Goal: Task Accomplishment & Management: Complete application form

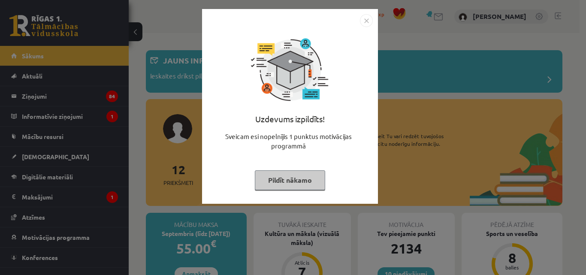
click at [311, 188] on button "Pildīt nākamo" at bounding box center [290, 180] width 70 height 20
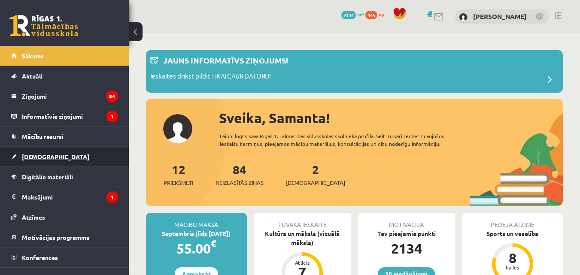
click at [37, 161] on link "[DEMOGRAPHIC_DATA]" at bounding box center [64, 157] width 107 height 20
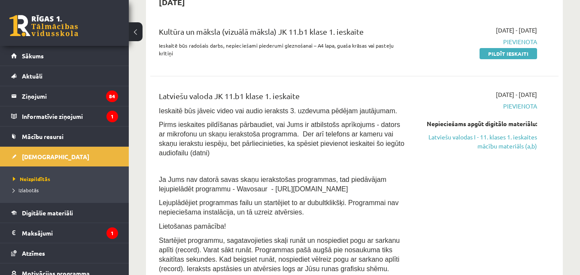
scroll to position [184, 0]
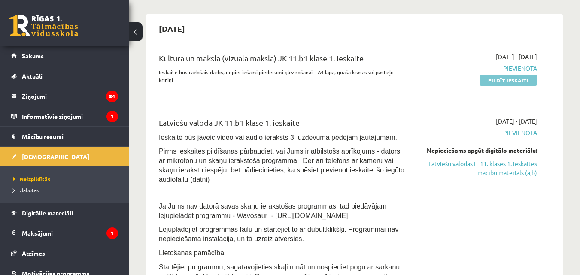
click at [496, 82] on link "Pildīt ieskaiti" at bounding box center [508, 80] width 58 height 11
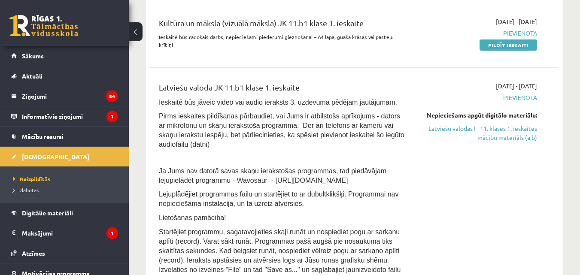
scroll to position [228, 0]
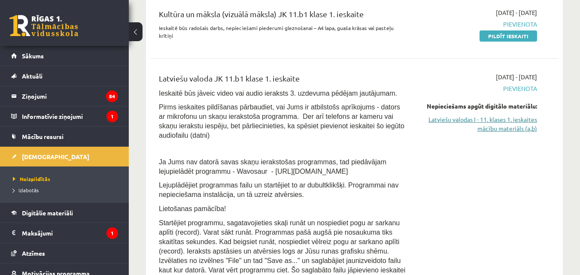
click at [506, 122] on link "Latviešu valodas I - 11. klases 1. ieskaites mācību materiāls (a,b)" at bounding box center [478, 124] width 118 height 18
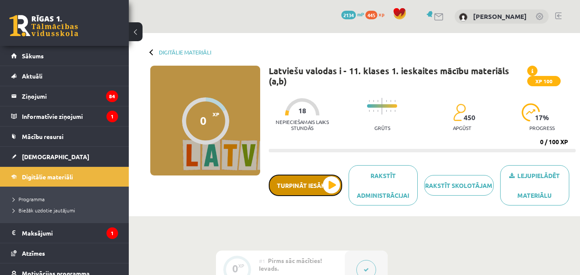
click at [327, 178] on button "Turpināt iesākto" at bounding box center [305, 185] width 73 height 21
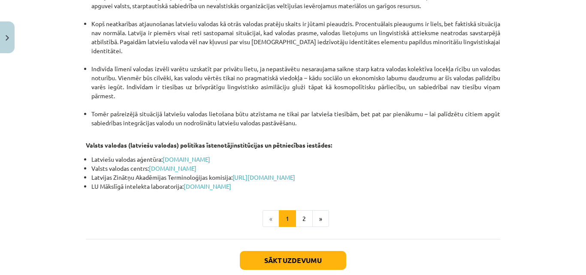
scroll to position [1846, 0]
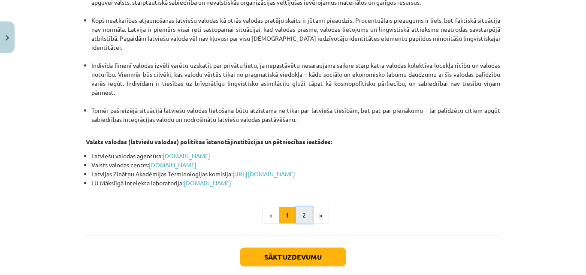
click at [303, 207] on button "2" at bounding box center [304, 215] width 17 height 17
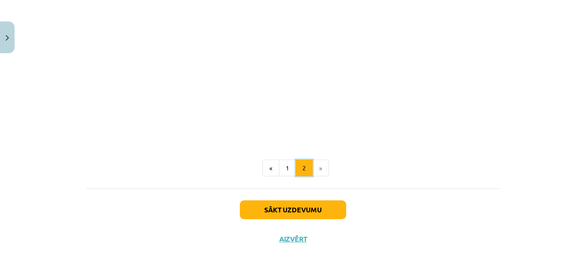
scroll to position [154, 0]
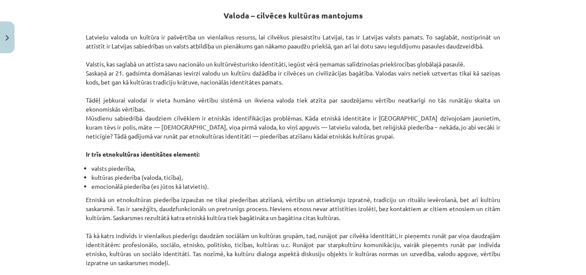
drag, startPoint x: 574, startPoint y: 59, endPoint x: 576, endPoint y: 48, distance: 11.3
click at [575, 49] on div "Mācību tēma: Latviešu valodas i - 11. klases 1. ieskaites mācību materiāls (a,b…" at bounding box center [293, 137] width 586 height 275
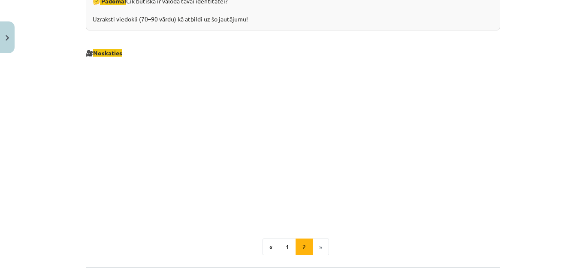
scroll to position [971, 0]
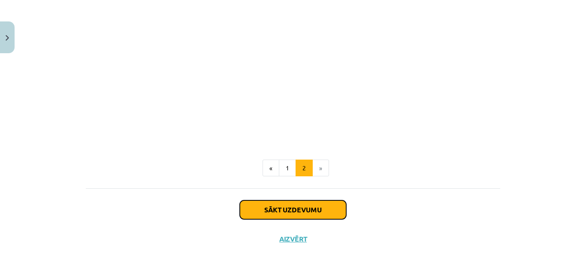
click at [312, 208] on button "Sākt uzdevumu" at bounding box center [293, 209] width 106 height 19
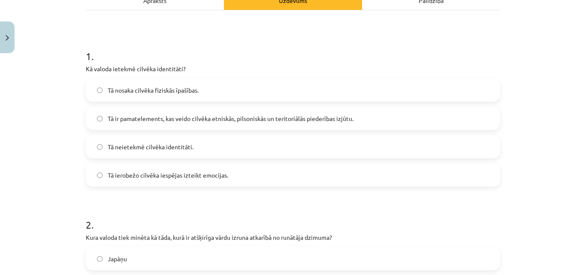
scroll to position [139, 0]
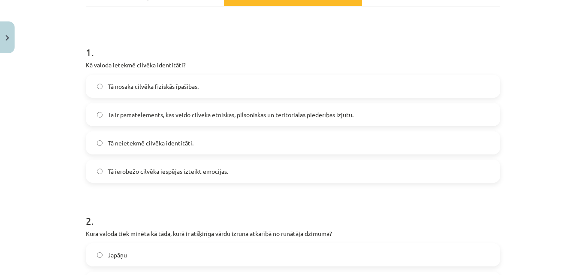
click at [293, 85] on label "Tā nosaka cilvēka fiziskās īpašības." at bounding box center [293, 86] width 413 height 21
click at [353, 115] on label "Tā ir pamatelements, kas veido cilvēka etniskās, pilsoniskās un teritoriālās pi…" at bounding box center [293, 114] width 413 height 21
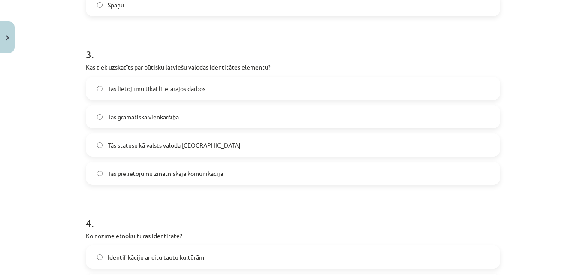
scroll to position [480, 0]
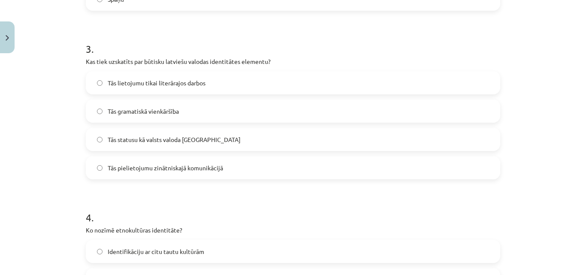
click at [188, 141] on span "Tās statusu kā valsts valoda Latvijā" at bounding box center [174, 139] width 133 height 9
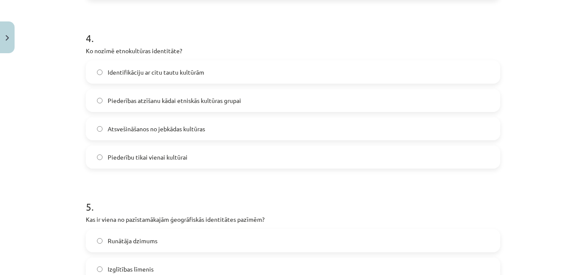
scroll to position [664, 0]
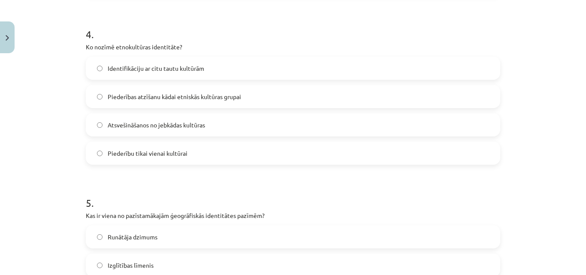
click at [220, 102] on label "Piederības atzīšanu kādai etniskās kultūras grupai" at bounding box center [293, 96] width 413 height 21
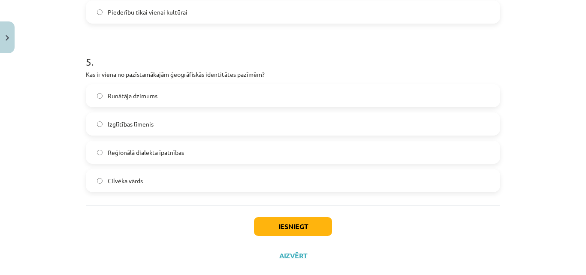
scroll to position [816, 0]
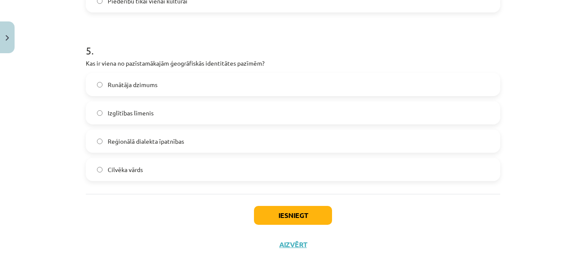
click at [115, 115] on span "Izglītības līmenis" at bounding box center [131, 113] width 46 height 9
click at [156, 139] on span "Reģionālā dialekta īpatnības" at bounding box center [146, 141] width 76 height 9
click at [286, 215] on button "Iesniegt" at bounding box center [293, 215] width 78 height 19
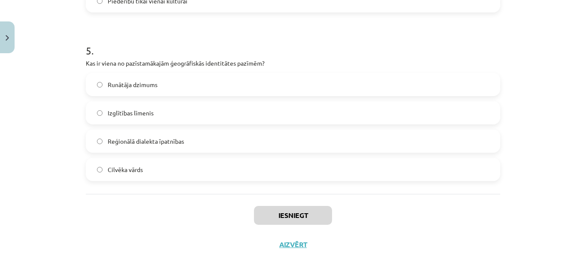
click at [133, 107] on label "Izglītības līmenis" at bounding box center [293, 112] width 413 height 21
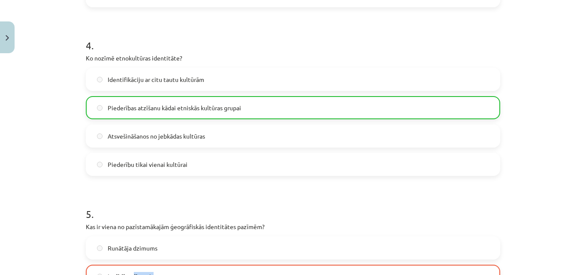
scroll to position [849, 0]
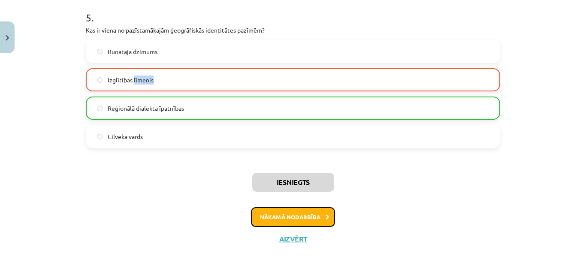
click at [312, 214] on button "Nākamā nodarbība" at bounding box center [293, 217] width 84 height 20
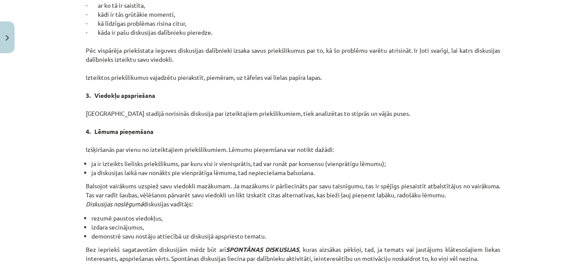
scroll to position [816, 0]
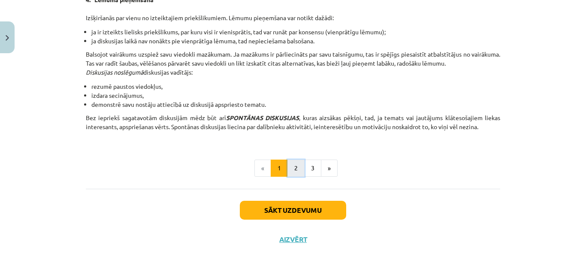
click at [292, 167] on button "2" at bounding box center [296, 168] width 17 height 17
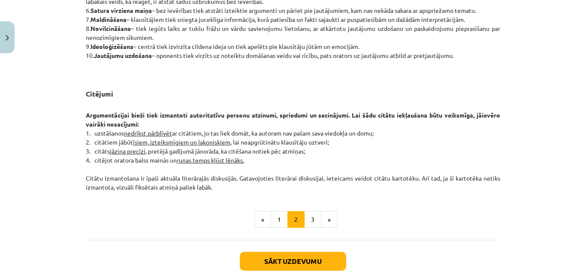
scroll to position [729, 0]
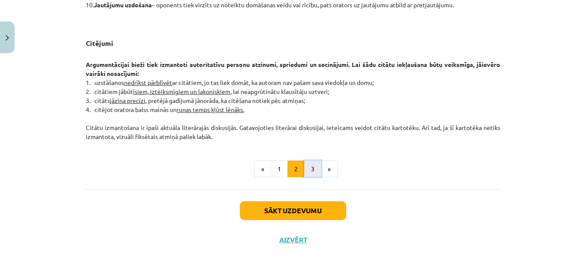
click at [306, 170] on button "3" at bounding box center [312, 169] width 17 height 17
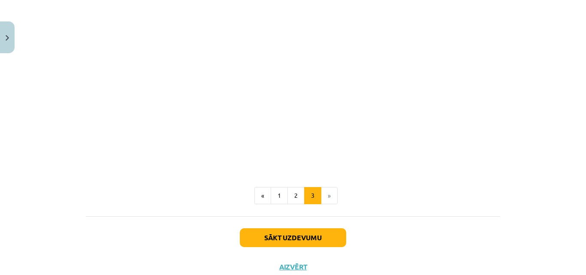
scroll to position [1637, 0]
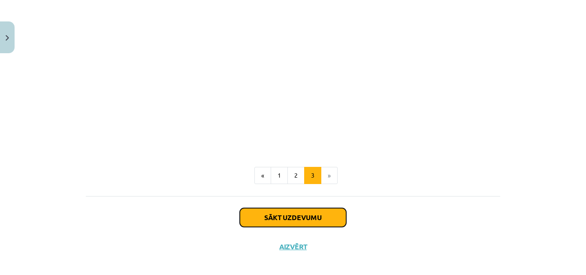
click at [311, 214] on button "Sākt uzdevumu" at bounding box center [293, 217] width 106 height 19
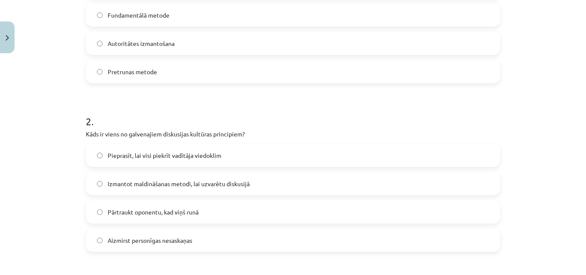
scroll to position [237, 0]
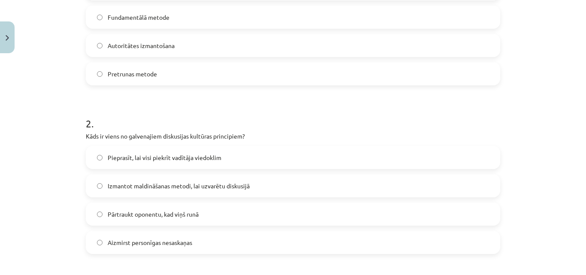
click at [215, 161] on span "Pieprasīt, lai visi piekrīt vadītāja viedoklim" at bounding box center [165, 157] width 114 height 9
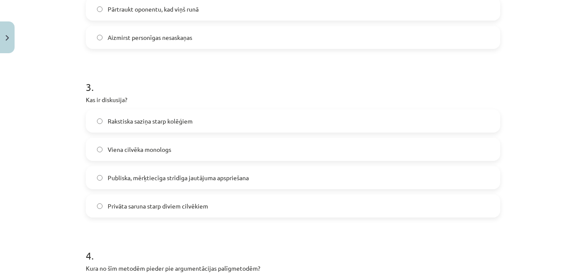
scroll to position [464, 0]
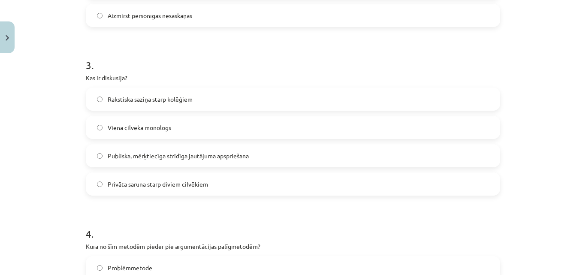
click at [339, 150] on label "Publiska, mērķtiecīga strīdīga jautājuma apspriešana" at bounding box center [293, 155] width 413 height 21
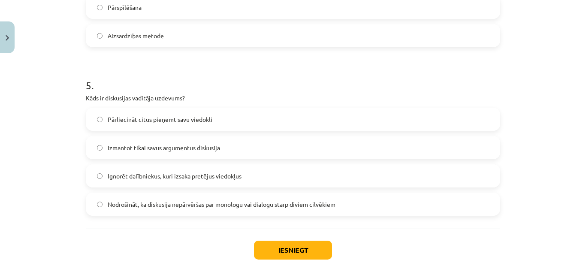
scroll to position [785, 0]
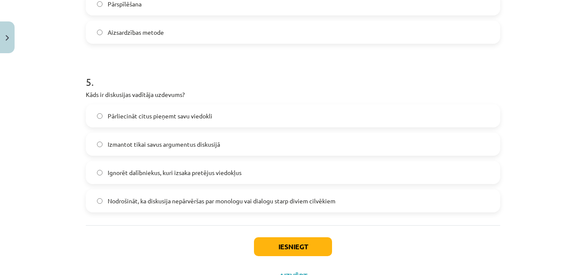
click at [223, 203] on span "Nodrošināt, ka diskusija nepārvēršas par monologu vai dialogu starp diviem cilv…" at bounding box center [222, 201] width 228 height 9
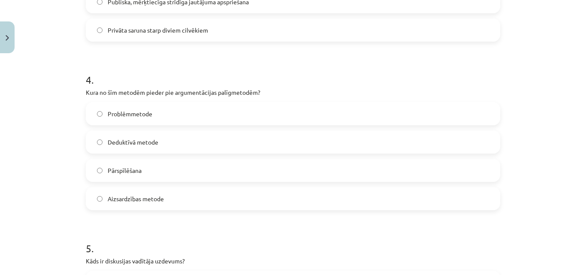
scroll to position [614, 0]
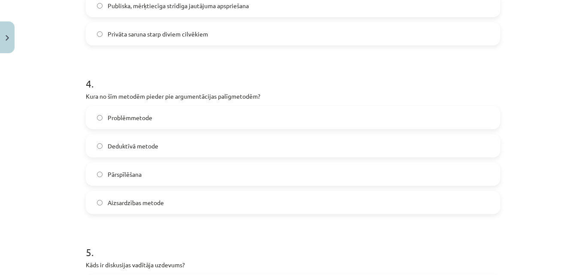
click at [176, 144] on label "Deduktīvā metode" at bounding box center [293, 145] width 413 height 21
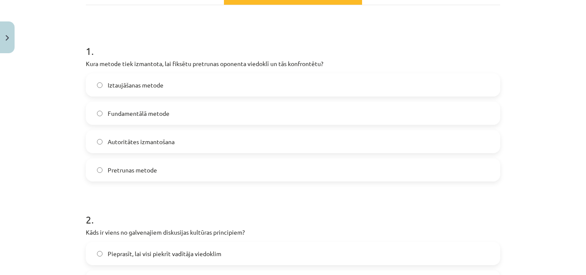
scroll to position [123, 0]
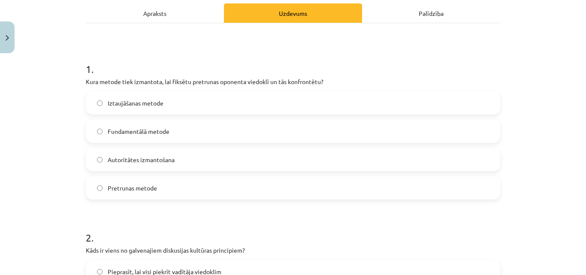
click at [146, 186] on span "Pretrunas metode" at bounding box center [132, 188] width 49 height 9
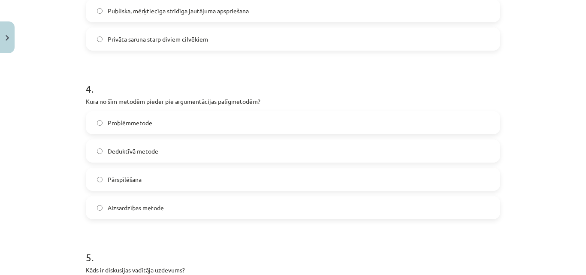
scroll to position [821, 0]
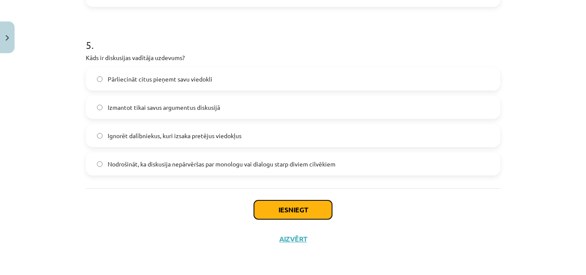
click at [281, 206] on button "Iesniegt" at bounding box center [293, 209] width 78 height 19
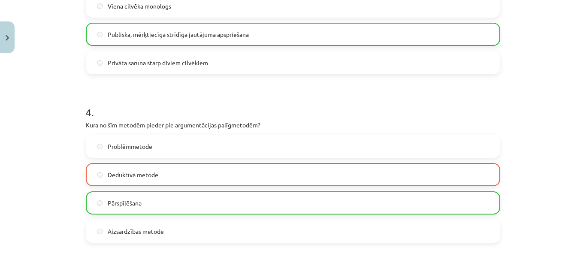
scroll to position [849, 0]
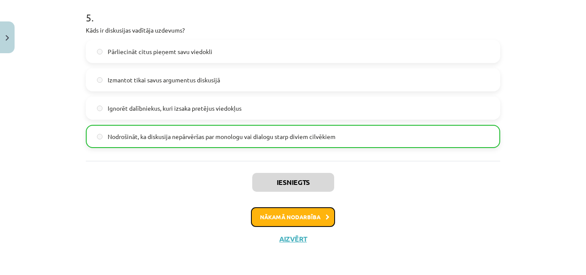
click at [281, 211] on button "Nākamā nodarbība" at bounding box center [293, 217] width 84 height 20
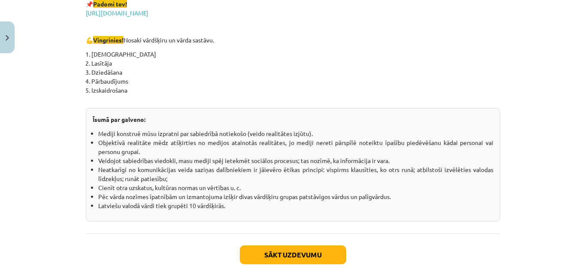
scroll to position [1510, 0]
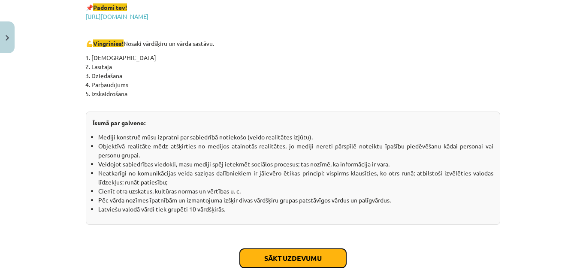
click at [280, 263] on button "Sākt uzdevumu" at bounding box center [293, 258] width 106 height 19
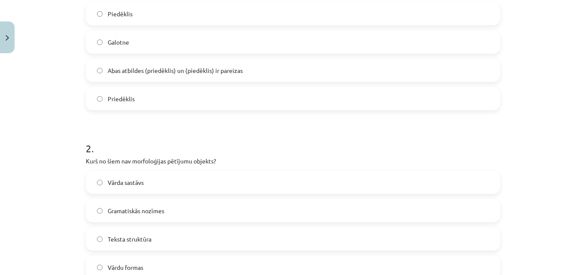
scroll to position [216, 0]
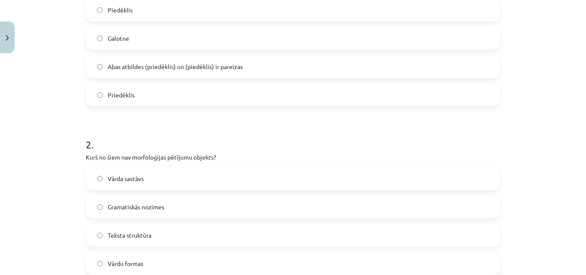
click at [186, 182] on label "Vārda sastāvs" at bounding box center [293, 178] width 413 height 21
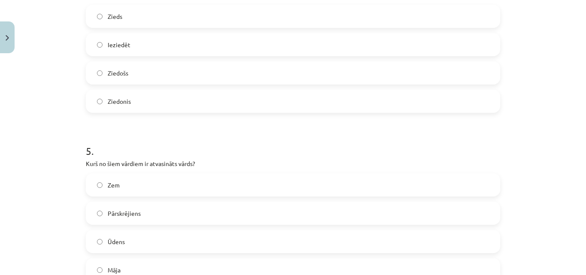
scroll to position [821, 0]
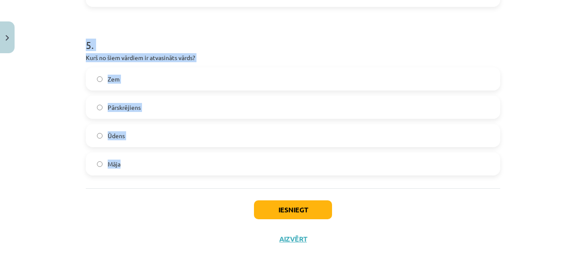
drag, startPoint x: 88, startPoint y: 158, endPoint x: 130, endPoint y: 157, distance: 41.2
copy form "Kas ir vārddarināšanas līdzeklis, kas pievienojas vārda saknei un veido jaunu v…"
click at [267, 30] on h1 "5 ." at bounding box center [293, 37] width 415 height 27
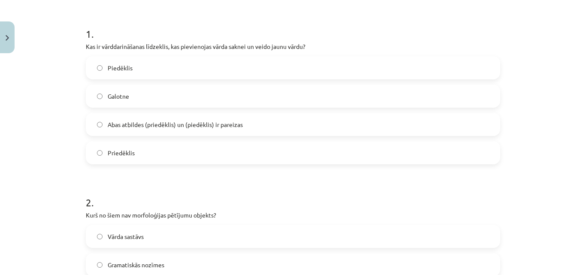
scroll to position [156, 0]
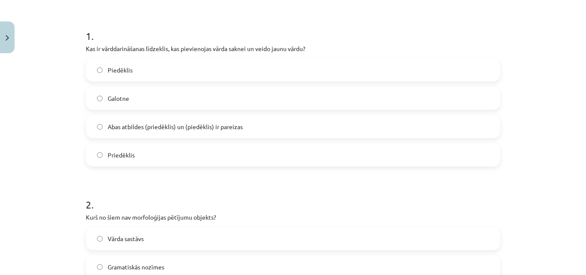
click at [328, 85] on div "Piedēklis Galotne Abas atbildes (priedēklis) un (piedēklis) ir pareizas Priedēk…" at bounding box center [293, 112] width 415 height 108
click at [307, 76] on label "Piedēklis" at bounding box center [293, 69] width 413 height 21
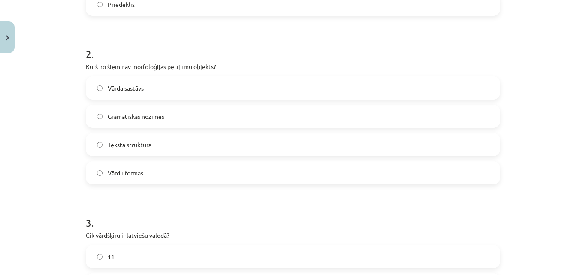
scroll to position [310, 0]
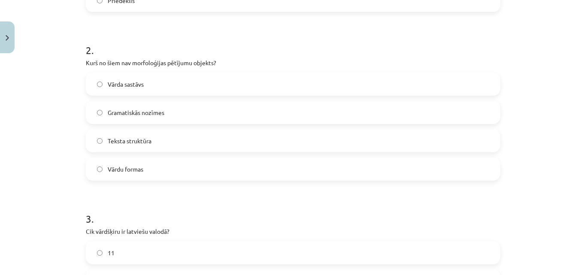
click at [170, 146] on label "Teksta struktūra" at bounding box center [293, 140] width 413 height 21
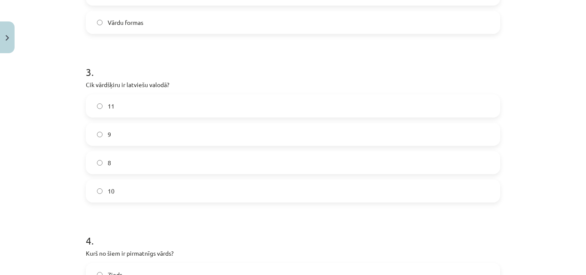
scroll to position [466, 0]
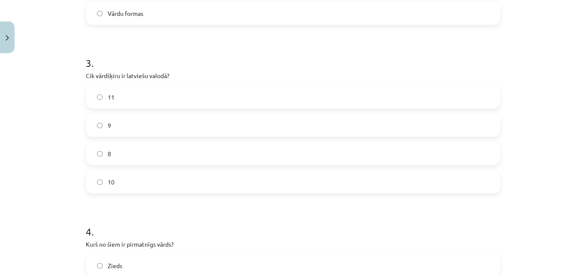
click at [119, 175] on label "10" at bounding box center [293, 181] width 413 height 21
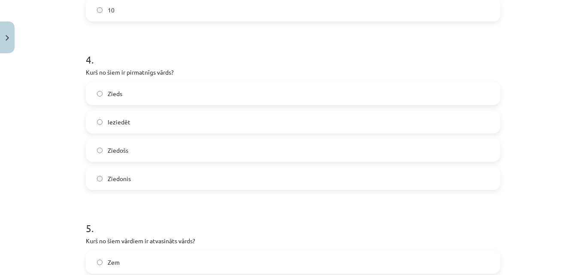
scroll to position [700, 0]
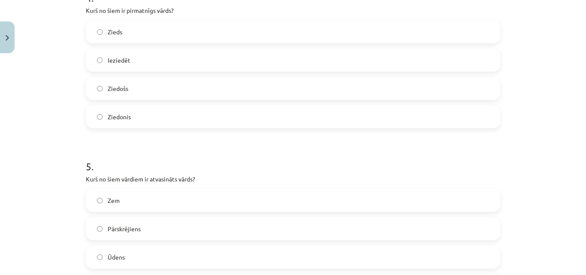
click at [150, 36] on label "Zieds" at bounding box center [293, 31] width 413 height 21
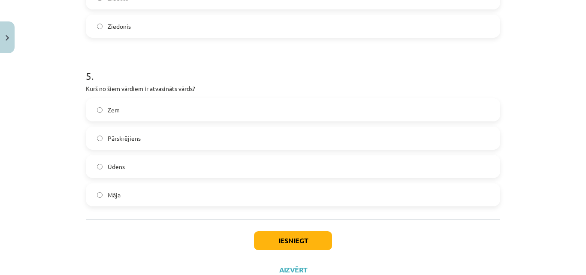
scroll to position [821, 0]
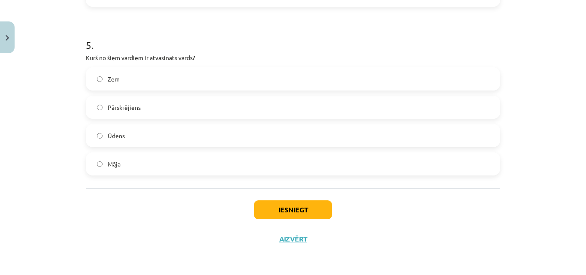
click at [174, 110] on label "Pārskrējiens" at bounding box center [293, 107] width 413 height 21
click at [296, 209] on button "Iesniegt" at bounding box center [293, 209] width 78 height 19
click at [325, 210] on button "Iesniegt" at bounding box center [293, 209] width 78 height 19
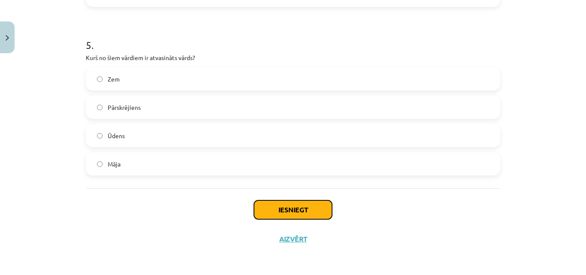
click at [325, 210] on button "Iesniegt" at bounding box center [293, 209] width 78 height 19
click at [254, 200] on button "Iesniegt" at bounding box center [293, 209] width 78 height 19
click at [288, 207] on button "Iesniegt" at bounding box center [293, 209] width 78 height 19
click at [293, 207] on button "Iesniegt" at bounding box center [293, 209] width 78 height 19
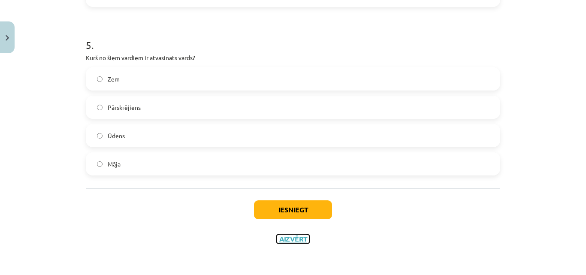
click at [285, 239] on button "Aizvērt" at bounding box center [293, 239] width 33 height 9
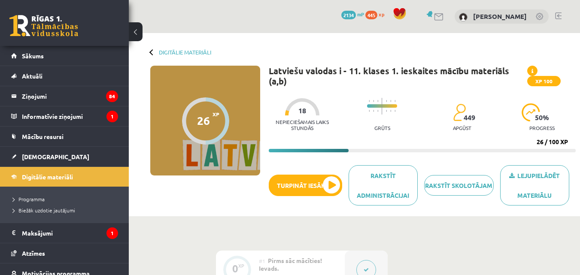
click at [299, 169] on div "Lejupielādēt materiālu Rakstīt skolotājam Rakstīt administrācijai Turpināt iesā…" at bounding box center [422, 188] width 307 height 47
click at [310, 189] on button "Turpināt iesākto" at bounding box center [305, 185] width 73 height 21
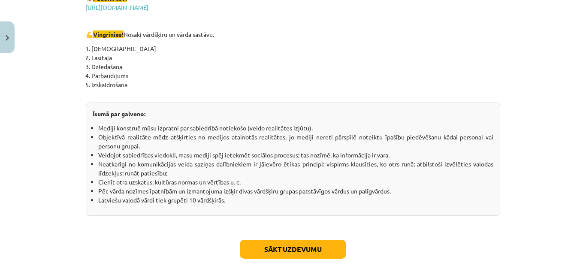
scroll to position [1559, 0]
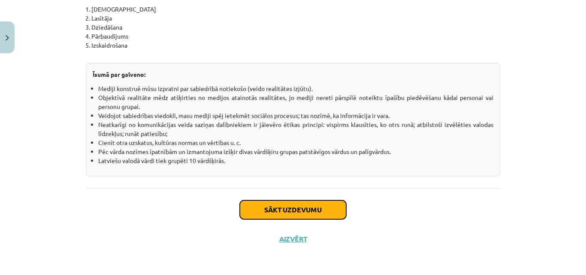
click at [288, 206] on button "Sākt uzdevumu" at bounding box center [293, 209] width 106 height 19
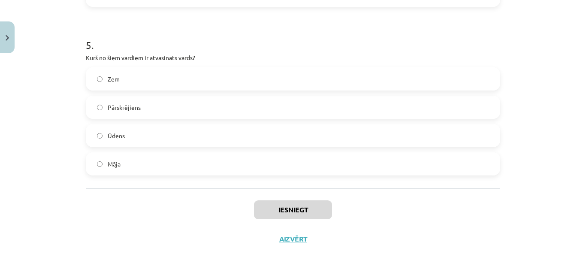
scroll to position [21, 0]
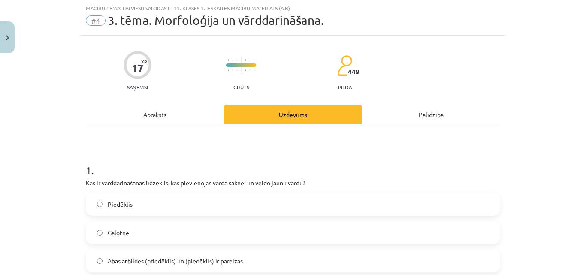
click at [122, 206] on span "Piedēklis" at bounding box center [120, 204] width 25 height 9
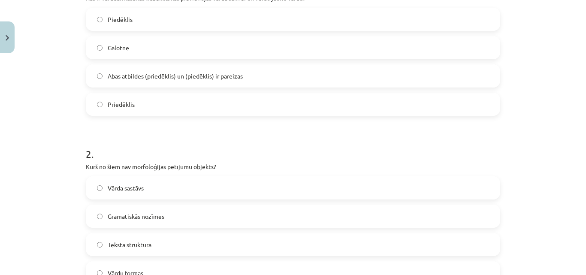
scroll to position [237, 0]
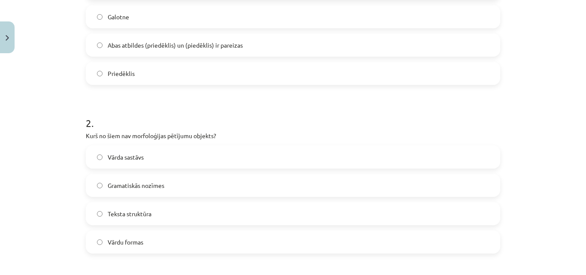
click at [137, 216] on span "Teksta struktūra" at bounding box center [130, 213] width 44 height 9
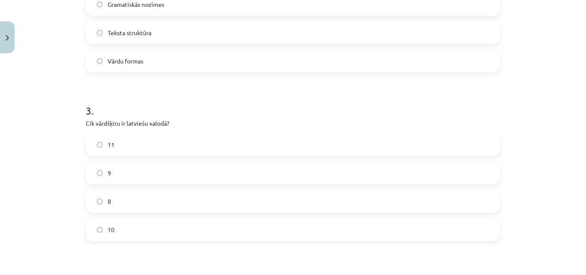
scroll to position [421, 0]
click at [265, 218] on label "10" at bounding box center [293, 227] width 413 height 21
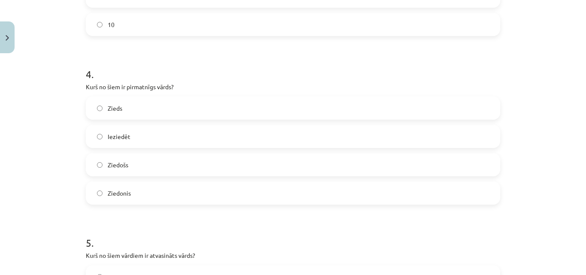
scroll to position [633, 0]
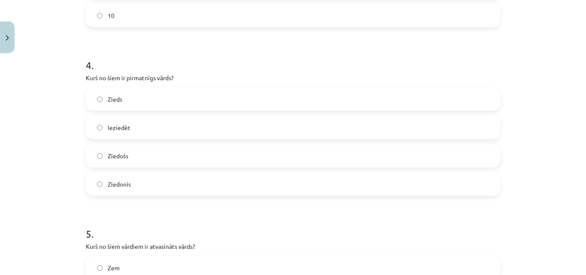
click at [243, 95] on label "Zieds" at bounding box center [293, 98] width 413 height 21
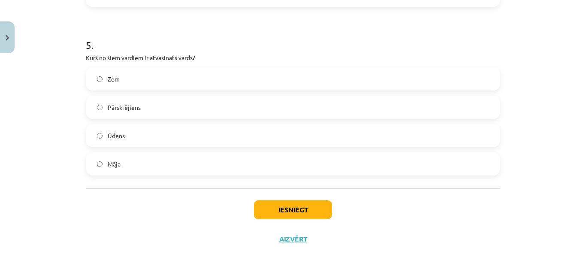
click at [108, 109] on span "Pārskrējiens" at bounding box center [124, 107] width 33 height 9
click at [294, 216] on button "Iesniegt" at bounding box center [293, 209] width 78 height 19
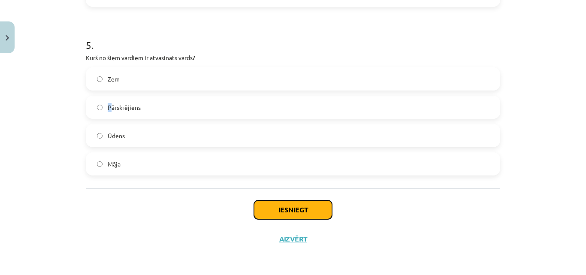
click at [294, 216] on button "Iesniegt" at bounding box center [293, 209] width 78 height 19
click at [271, 208] on button "Iesniegt" at bounding box center [293, 209] width 78 height 19
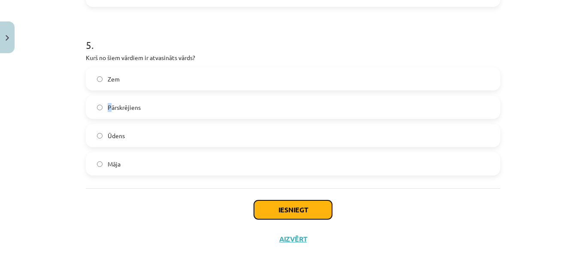
click at [271, 208] on button "Iesniegt" at bounding box center [293, 209] width 78 height 19
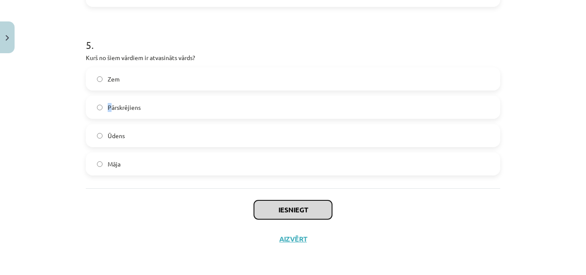
click at [271, 208] on button "Iesniegt" at bounding box center [293, 209] width 78 height 19
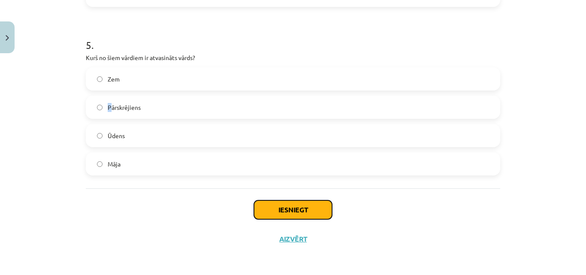
click at [271, 208] on button "Iesniegt" at bounding box center [293, 209] width 78 height 19
